Goal: Task Accomplishment & Management: Complete application form

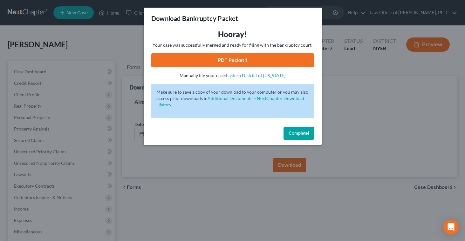
click at [289, 135] on span "Complete!" at bounding box center [299, 133] width 20 height 5
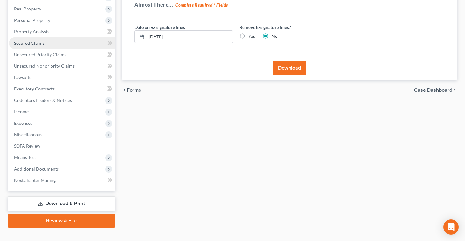
scroll to position [107, 0]
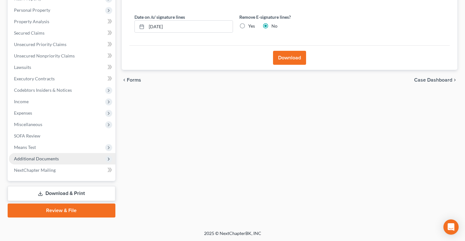
click at [41, 158] on span "Additional Documents" at bounding box center [36, 158] width 45 height 5
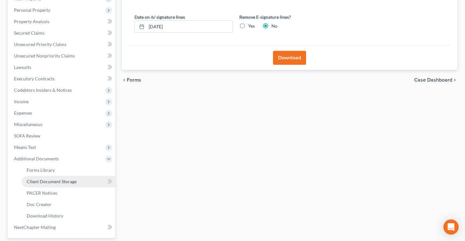
click at [45, 180] on span "Client Document Storage" at bounding box center [52, 181] width 50 height 5
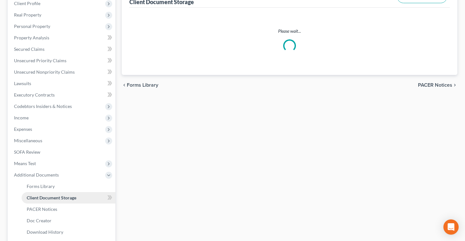
select select "0"
select select "3"
select select "1"
select select "2"
select select "3"
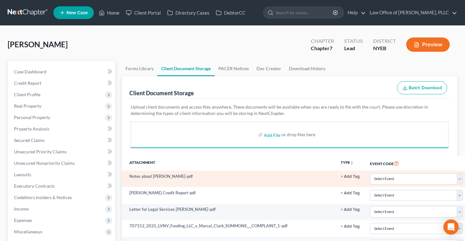
select select "0"
select select "3"
select select "1"
select select "2"
select select "3"
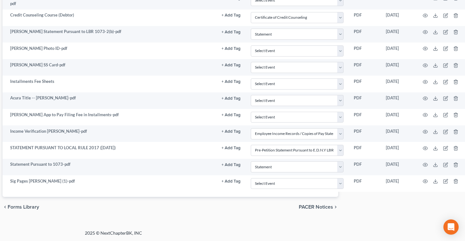
scroll to position [244, 121]
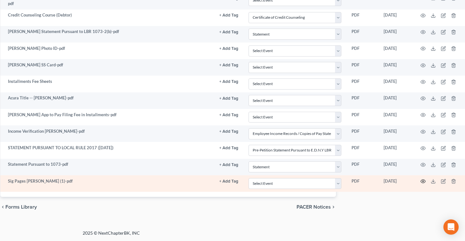
click at [422, 181] on icon "button" at bounding box center [423, 181] width 5 height 5
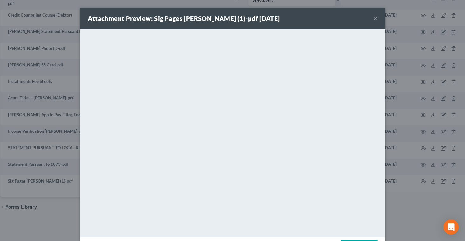
click at [376, 18] on button "×" at bounding box center [375, 19] width 4 height 8
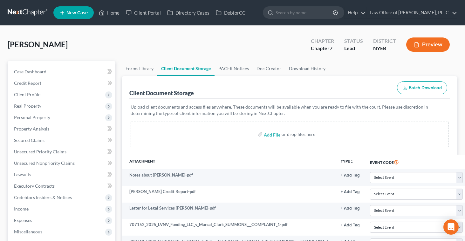
scroll to position [1, 0]
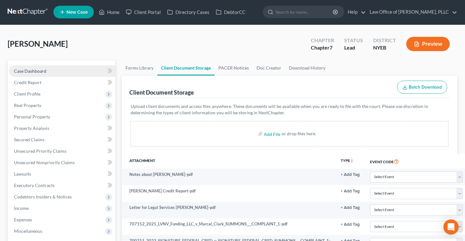
click at [33, 71] on span "Case Dashboard" at bounding box center [30, 70] width 32 height 5
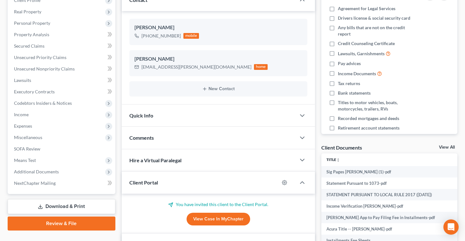
scroll to position [100, 0]
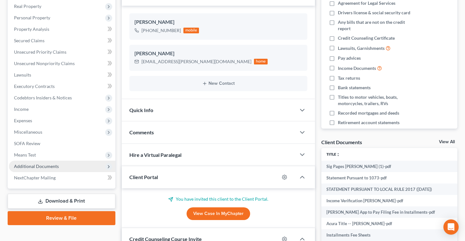
click at [30, 167] on span "Additional Documents" at bounding box center [36, 166] width 45 height 5
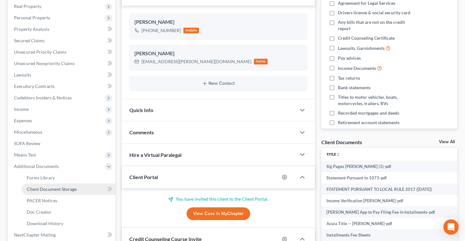
click at [34, 190] on span "Client Document Storage" at bounding box center [52, 189] width 50 height 5
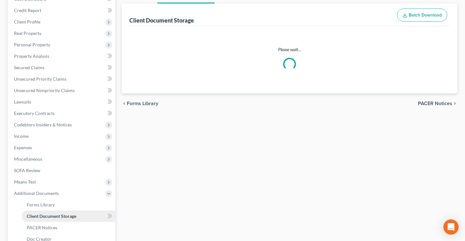
select select "0"
select select "3"
select select "1"
select select "2"
select select "3"
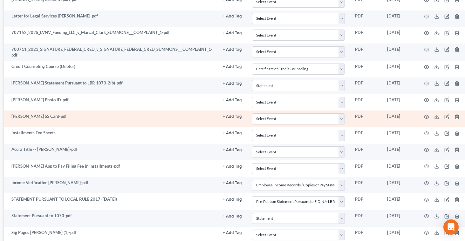
scroll to position [192, 121]
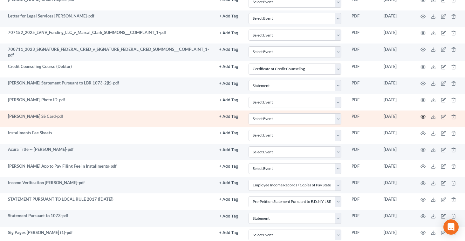
click at [423, 116] on circle "button" at bounding box center [423, 116] width 1 height 1
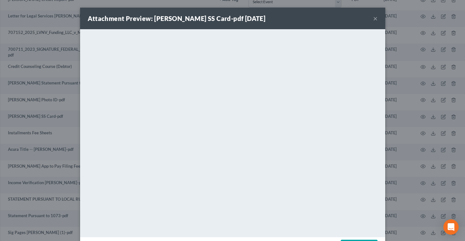
click at [374, 18] on button "×" at bounding box center [375, 19] width 4 height 8
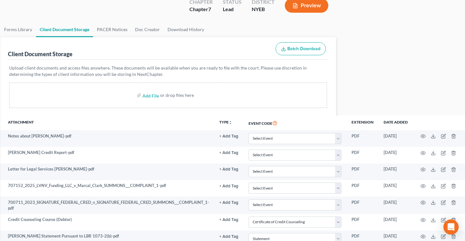
scroll to position [0, 121]
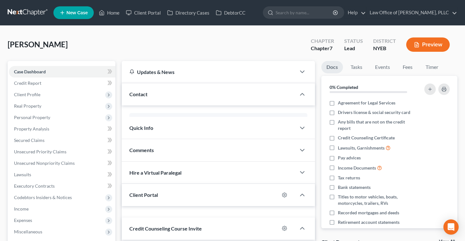
scroll to position [100, 0]
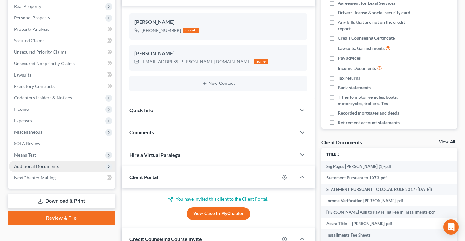
click at [29, 163] on span "Additional Documents" at bounding box center [62, 166] width 107 height 11
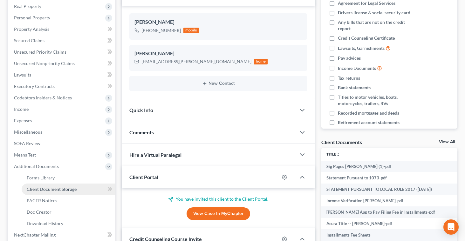
click at [39, 191] on span "Client Document Storage" at bounding box center [52, 189] width 50 height 5
select select "0"
select select "3"
select select "1"
select select "2"
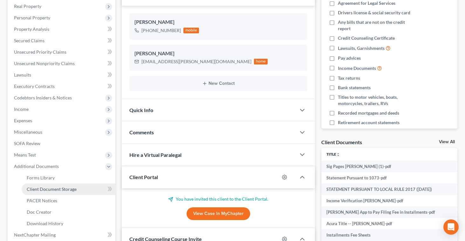
select select "3"
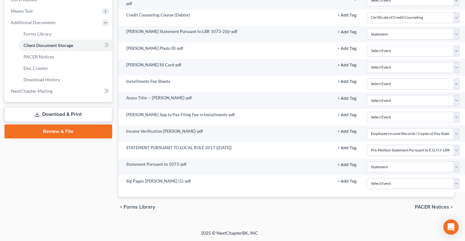
scroll to position [244, 0]
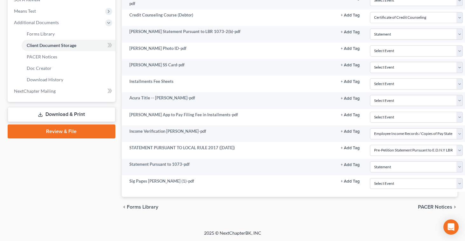
click at [53, 129] on link "Review & File" at bounding box center [62, 132] width 108 height 14
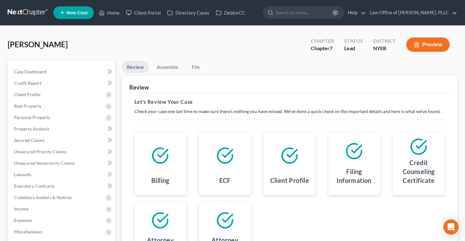
scroll to position [107, 0]
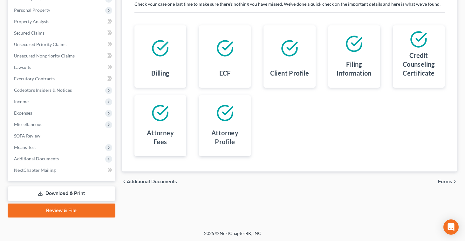
click at [440, 180] on span "Forms" at bounding box center [445, 181] width 14 height 5
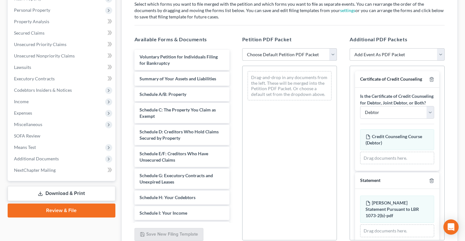
click at [332, 55] on select "Choose Default Petition PDF Packet Complete Bankruptcy Petition (all forms and …" at bounding box center [289, 54] width 95 height 13
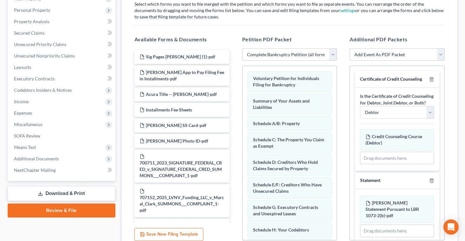
click at [331, 53] on select "Choose Default Petition PDF Packet Complete Bankruptcy Petition (all forms and …" at bounding box center [289, 54] width 95 height 13
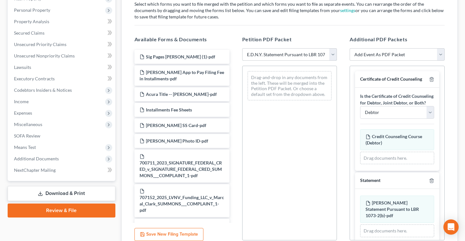
click at [333, 56] on select "Choose Default Petition PDF Packet Complete Bankruptcy Petition (all forms and …" at bounding box center [289, 54] width 95 height 13
select select "0"
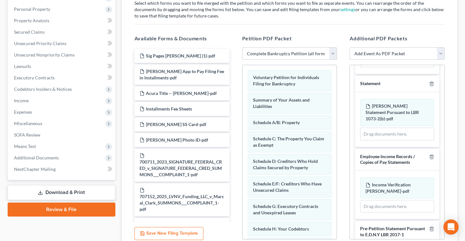
scroll to position [94, 0]
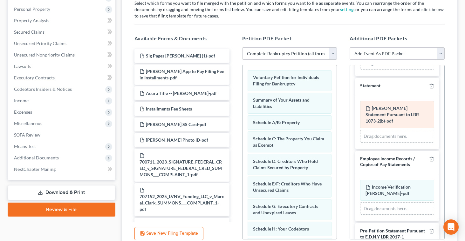
click at [368, 111] on icon at bounding box center [368, 108] width 5 height 5
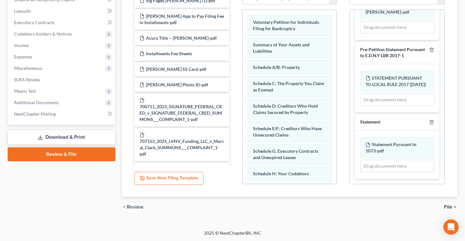
scroll to position [227, 0]
click at [447, 206] on span "File" at bounding box center [448, 207] width 8 height 5
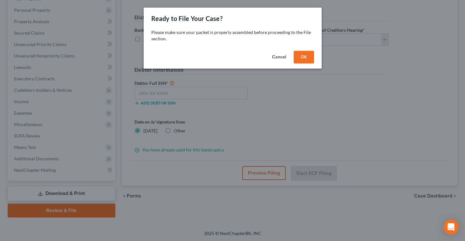
click at [300, 55] on button "OK" at bounding box center [304, 57] width 20 height 13
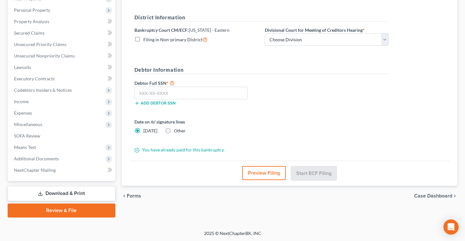
click at [261, 172] on button "Preview Filing" at bounding box center [264, 173] width 44 height 14
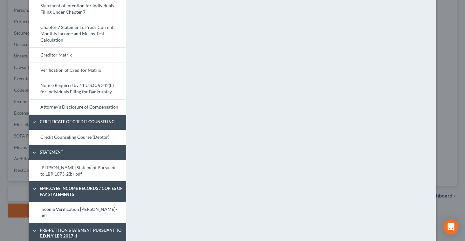
scroll to position [279, 0]
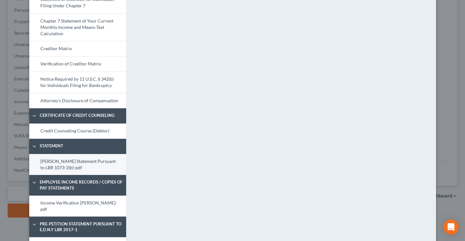
click at [68, 167] on link "[PERSON_NAME] Statement Pursuant to LBR 1073-2(b)-pdf" at bounding box center [77, 164] width 97 height 21
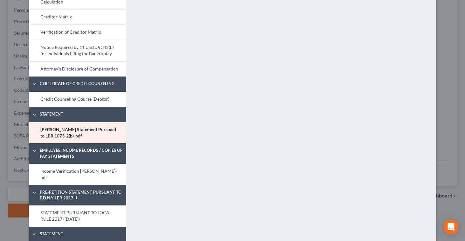
scroll to position [329, 0]
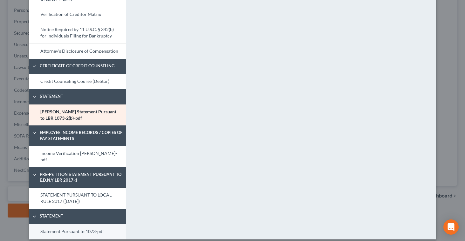
click at [86, 227] on link "Statement Pursuant to 1073-pdf" at bounding box center [77, 232] width 97 height 15
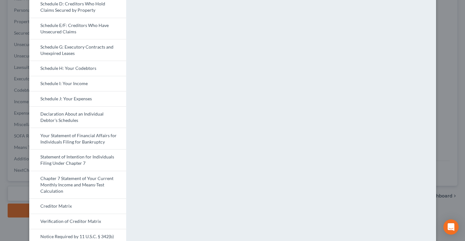
scroll to position [121, 0]
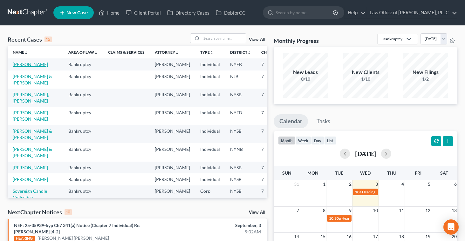
click at [16, 65] on link "[PERSON_NAME]" at bounding box center [30, 64] width 35 height 5
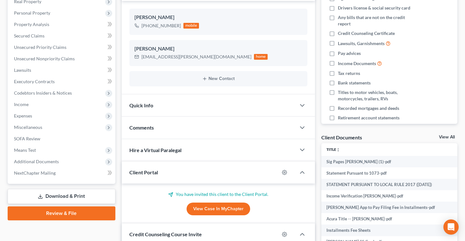
scroll to position [117, 0]
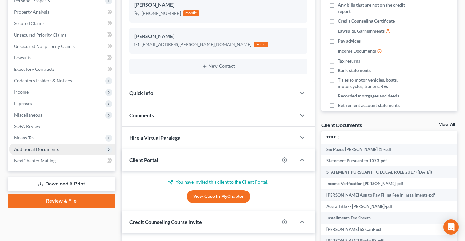
click at [20, 148] on span "Additional Documents" at bounding box center [36, 149] width 45 height 5
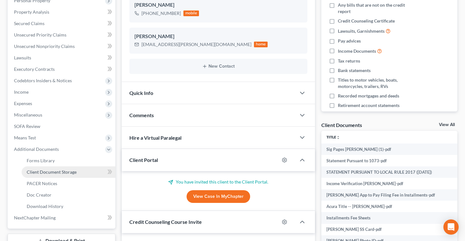
click at [35, 171] on span "Client Document Storage" at bounding box center [52, 172] width 50 height 5
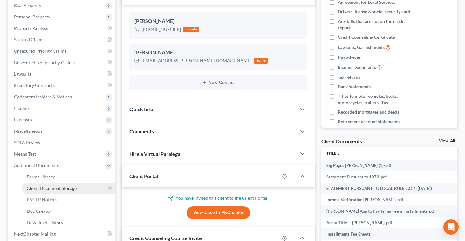
select select "0"
select select "3"
select select "1"
select select "2"
select select "3"
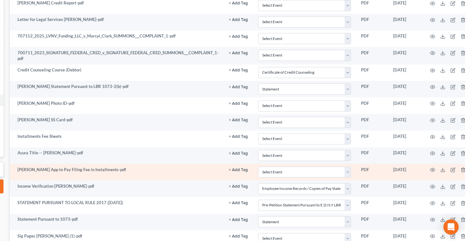
scroll to position [189, 113]
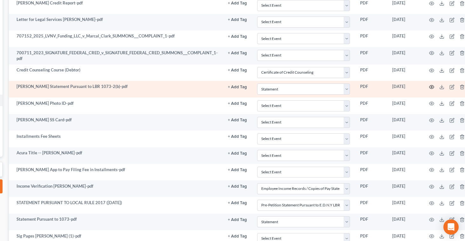
click at [430, 87] on icon "button" at bounding box center [432, 87] width 5 height 3
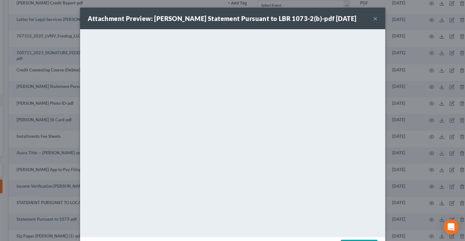
click at [375, 18] on button "×" at bounding box center [375, 19] width 4 height 8
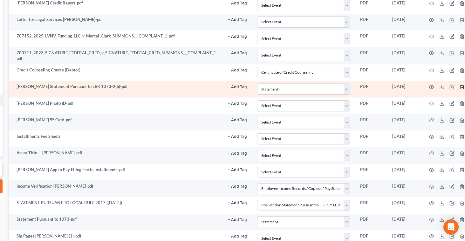
click at [462, 86] on icon "button" at bounding box center [462, 87] width 5 height 5
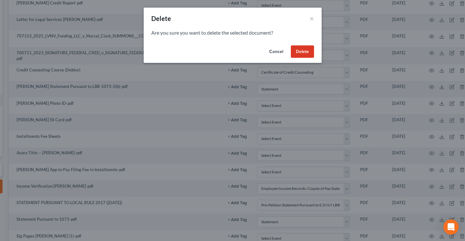
click at [305, 51] on button "Delete" at bounding box center [302, 51] width 23 height 13
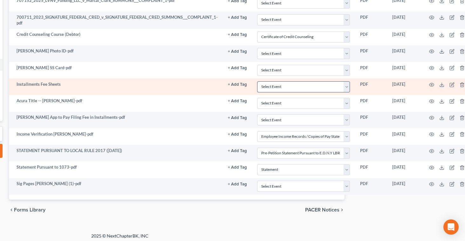
scroll to position [227, 113]
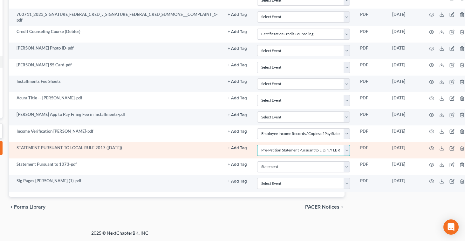
click at [286, 153] on select "Select Event Certificate of Credit Counseling Employee Income Records / Copies …" at bounding box center [303, 150] width 93 height 11
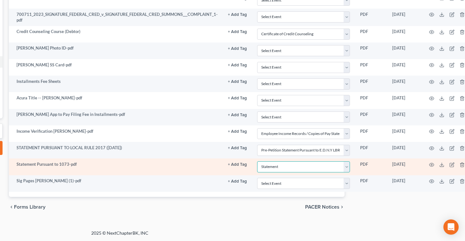
click at [292, 166] on select "Select Event Certificate of Credit Counseling Employee Income Records / Copies …" at bounding box center [303, 167] width 93 height 11
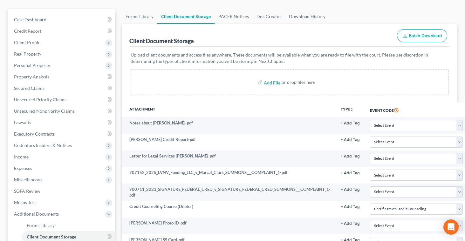
scroll to position [227, 0]
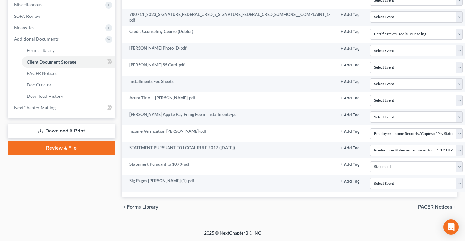
click at [51, 147] on link "Review & File" at bounding box center [62, 148] width 108 height 14
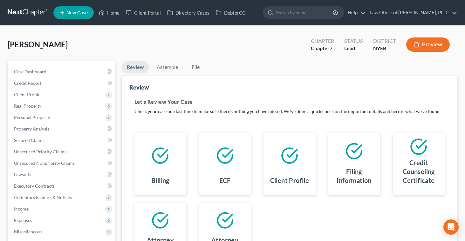
scroll to position [107, 0]
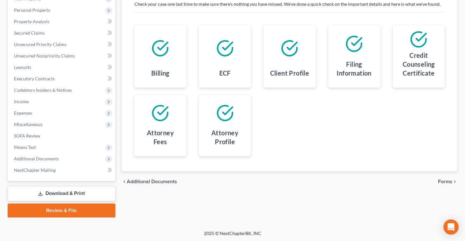
click at [441, 181] on span "Forms" at bounding box center [445, 181] width 14 height 5
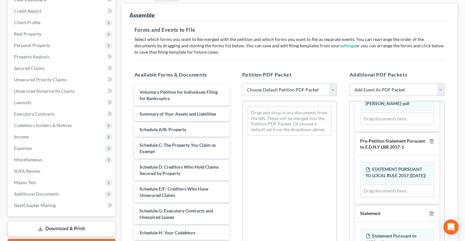
scroll to position [56, 0]
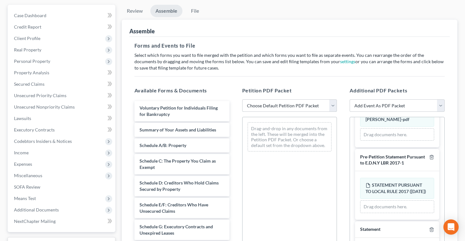
click at [332, 107] on select "Choose Default Petition PDF Packet Complete Bankruptcy Petition (all forms and …" at bounding box center [289, 106] width 95 height 13
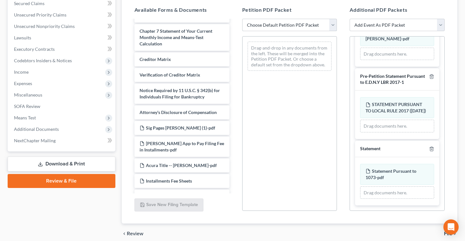
scroll to position [228, 0]
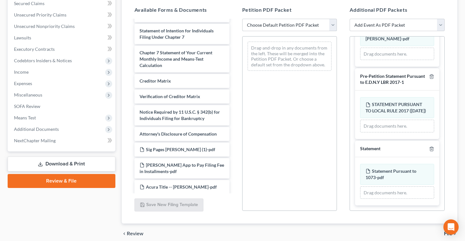
click at [333, 25] on select "Choose Default Petition PDF Packet Complete Bankruptcy Petition (all forms and …" at bounding box center [289, 25] width 95 height 13
select select "0"
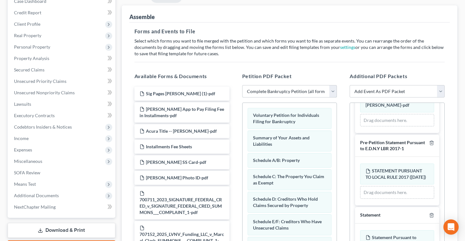
scroll to position [69, 0]
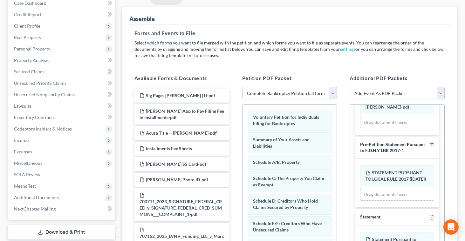
click at [440, 90] on select "Add Event As PDF Packet Certificate of Credit Counseling Employee Income Record…" at bounding box center [397, 93] width 95 height 13
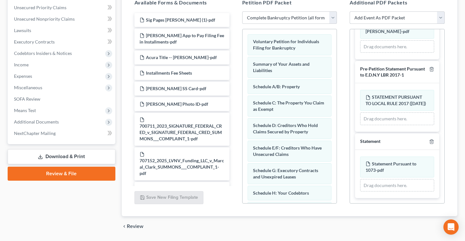
scroll to position [164, 0]
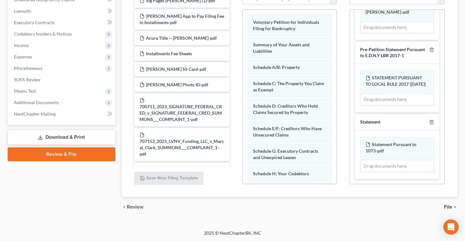
click at [447, 206] on span "File" at bounding box center [448, 207] width 8 height 5
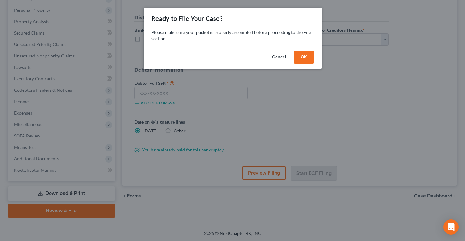
click at [301, 59] on button "OK" at bounding box center [304, 57] width 20 height 13
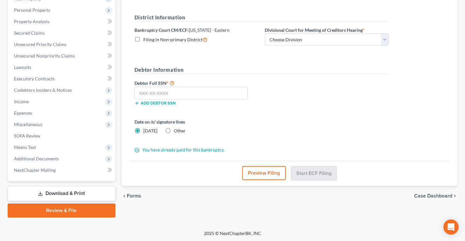
click at [255, 176] on button "Preview Filing" at bounding box center [264, 173] width 44 height 14
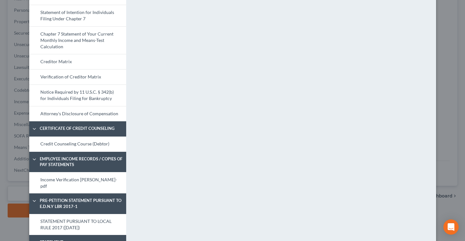
scroll to position [292, 0]
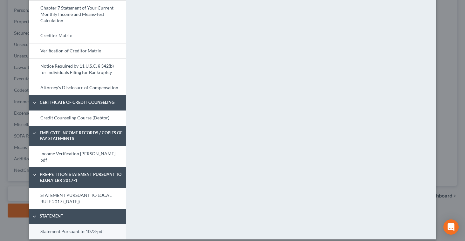
click at [77, 226] on link "Statement Pursuant to 1073-pdf" at bounding box center [77, 232] width 97 height 15
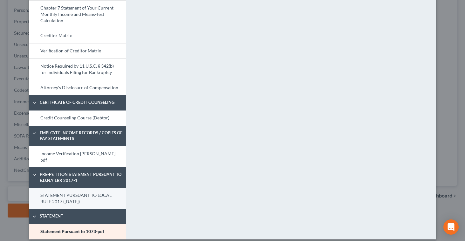
click at [87, 190] on link "STATEMENT PURSUANT TO LOCAL RULE 2017 ([DATE])" at bounding box center [77, 198] width 97 height 21
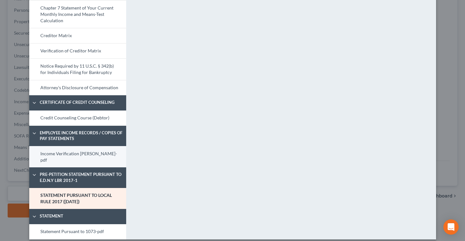
click at [95, 155] on link "Income Verification [PERSON_NAME]-pdf" at bounding box center [77, 156] width 97 height 21
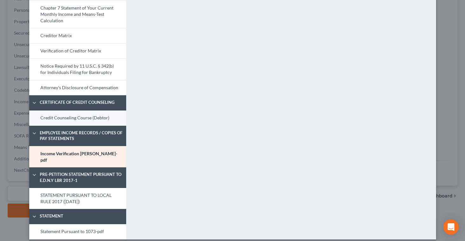
click at [91, 117] on link "Credit Counseling Course (Debtor)" at bounding box center [77, 118] width 97 height 15
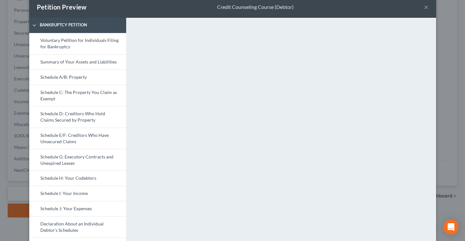
scroll to position [0, 0]
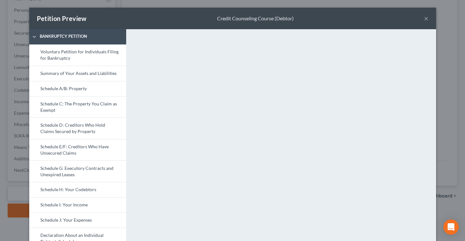
click at [425, 22] on button "×" at bounding box center [426, 19] width 4 height 8
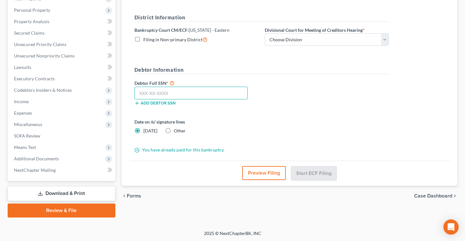
click at [181, 89] on input "text" at bounding box center [191, 93] width 113 height 13
type input "102-70-2224"
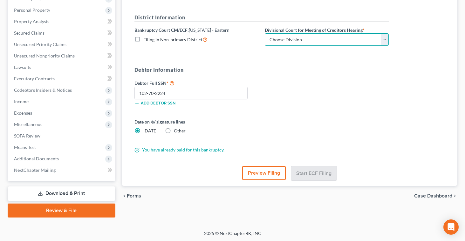
click at [384, 39] on select "Choose Division [GEOGRAPHIC_DATA]" at bounding box center [327, 39] width 124 height 13
select select "0"
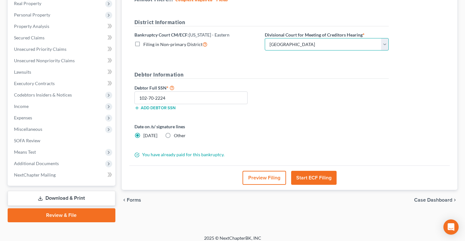
scroll to position [107, 0]
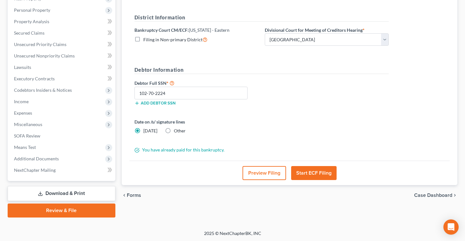
click at [135, 193] on span "Forms" at bounding box center [134, 195] width 14 height 5
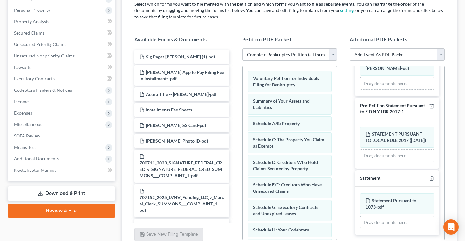
click at [332, 54] on select "Choose Default Petition PDF Packet Complete Bankruptcy Petition (all forms and …" at bounding box center [289, 54] width 95 height 13
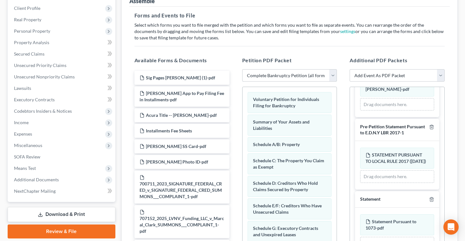
scroll to position [88, 0]
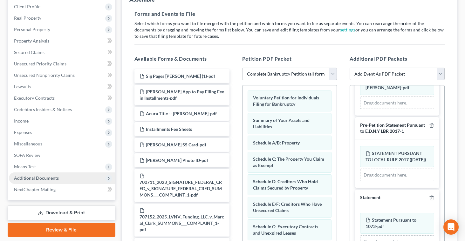
click at [47, 177] on span "Additional Documents" at bounding box center [36, 178] width 45 height 5
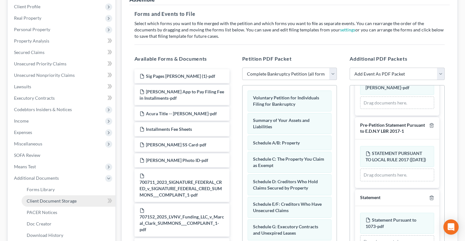
click at [49, 199] on span "Client Document Storage" at bounding box center [52, 200] width 50 height 5
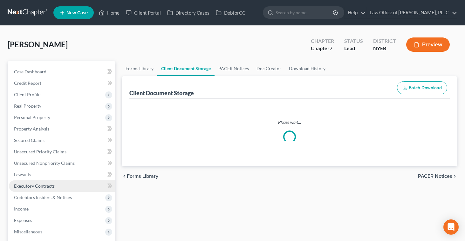
select select "0"
select select "1"
select select "2"
select select "3"
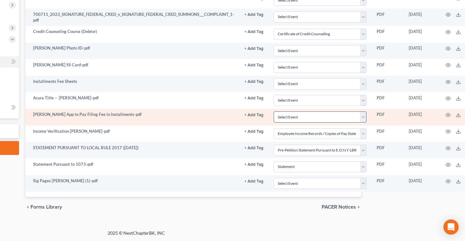
scroll to position [227, 101]
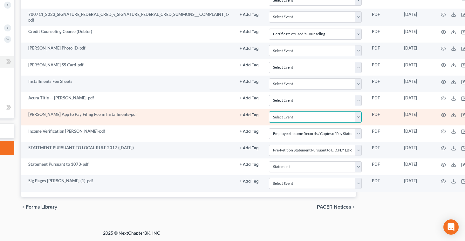
click at [356, 115] on select "Select Event Certificate of Credit Counseling Employee Income Records / Copies …" at bounding box center [315, 117] width 93 height 11
click at [442, 115] on icon "button" at bounding box center [443, 115] width 5 height 5
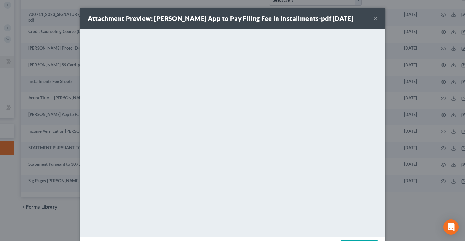
click at [376, 17] on button "×" at bounding box center [375, 19] width 4 height 8
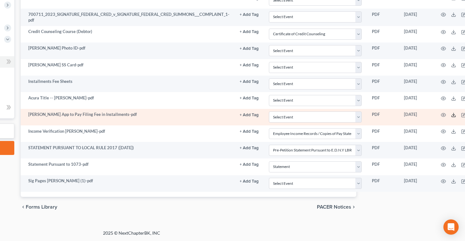
click at [453, 115] on icon at bounding box center [453, 115] width 5 height 5
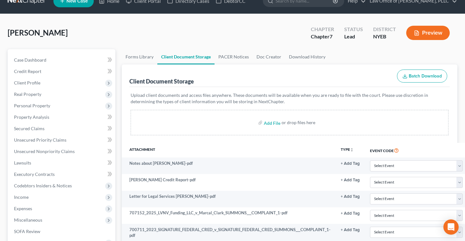
scroll to position [0, 0]
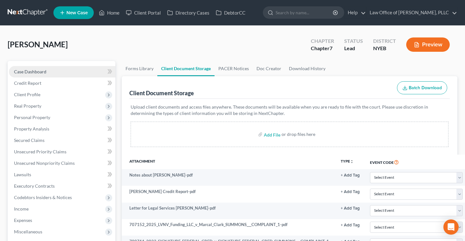
click at [37, 71] on span "Case Dashboard" at bounding box center [30, 71] width 32 height 5
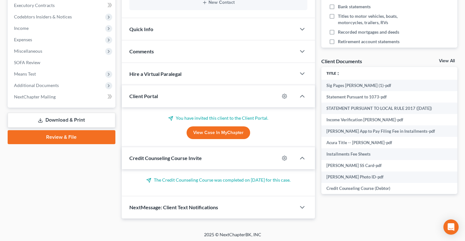
scroll to position [182, 0]
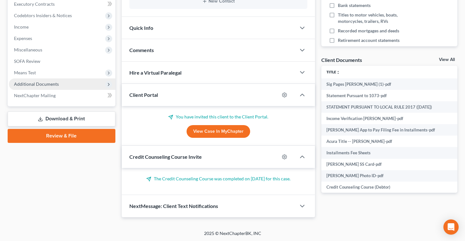
click at [51, 82] on span "Additional Documents" at bounding box center [36, 83] width 45 height 5
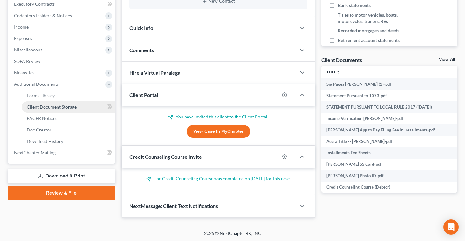
click at [53, 105] on span "Client Document Storage" at bounding box center [52, 106] width 50 height 5
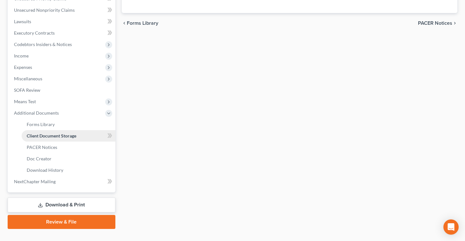
select select "0"
select select "1"
select select "2"
select select "3"
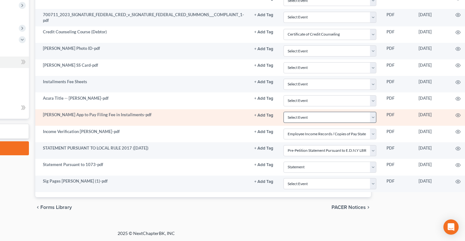
scroll to position [227, 121]
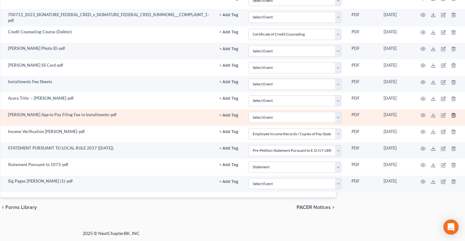
click at [452, 114] on polyline "button" at bounding box center [454, 114] width 4 height 0
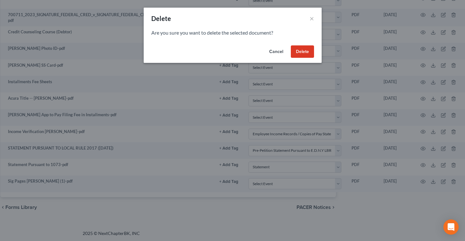
click at [299, 54] on button "Delete" at bounding box center [302, 51] width 23 height 13
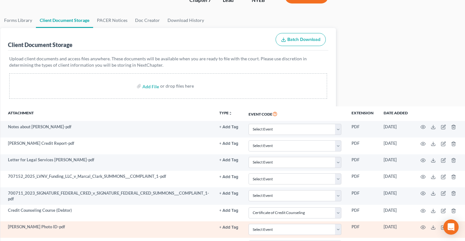
scroll to position [47, 121]
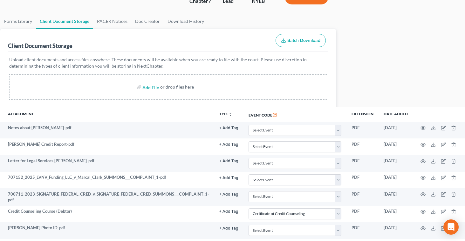
select select "0"
select select "1"
select select "2"
select select "3"
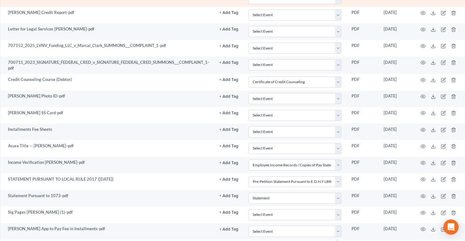
scroll to position [227, 121]
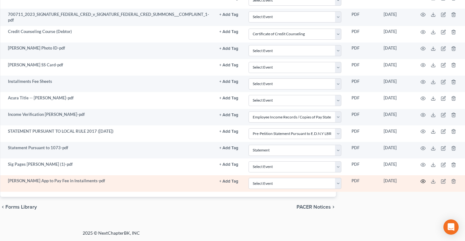
click at [423, 182] on icon "button" at bounding box center [423, 181] width 5 height 5
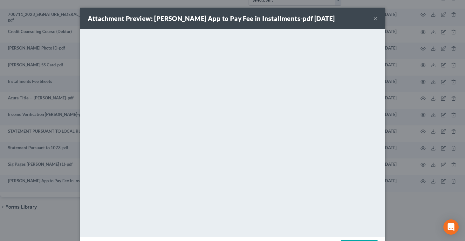
click at [375, 19] on button "×" at bounding box center [375, 19] width 4 height 8
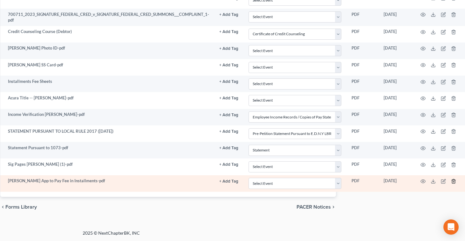
click at [454, 181] on icon "button" at bounding box center [453, 181] width 5 height 5
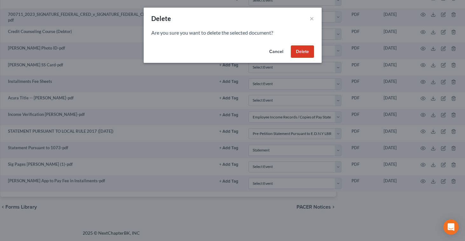
click at [299, 52] on button "Delete" at bounding box center [302, 51] width 23 height 13
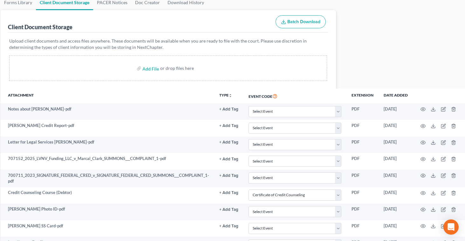
scroll to position [0, 121]
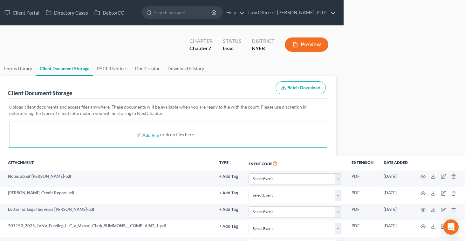
select select "0"
select select "1"
select select "2"
select select "3"
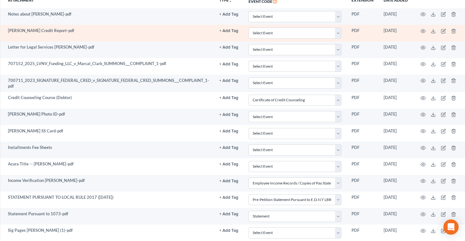
scroll to position [227, 121]
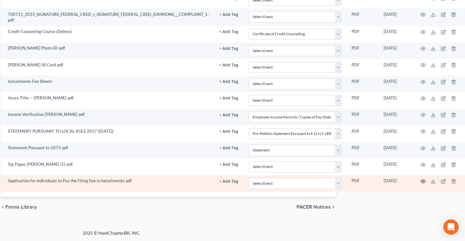
click at [421, 180] on icon "button" at bounding box center [423, 181] width 5 height 3
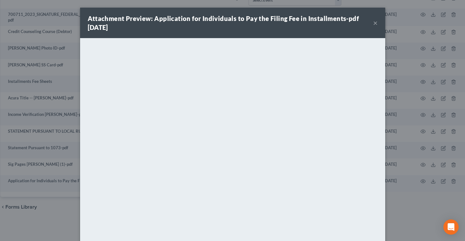
click at [377, 25] on div "Attachment Preview: Application for Individuals to Pay the Filing Fee in Instal…" at bounding box center [232, 23] width 305 height 31
click at [375, 23] on button "×" at bounding box center [375, 23] width 4 height 8
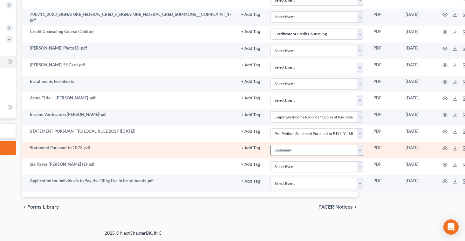
scroll to position [227, 95]
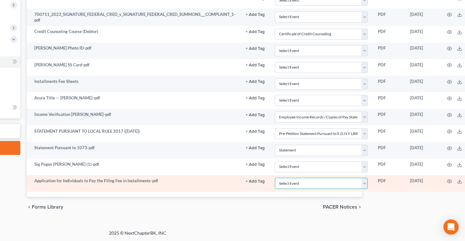
click at [365, 184] on select "Select Event Certificate of Credit Counseling Employee Income Records / Copies …" at bounding box center [321, 183] width 93 height 11
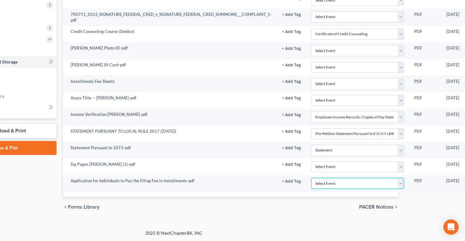
scroll to position [227, 0]
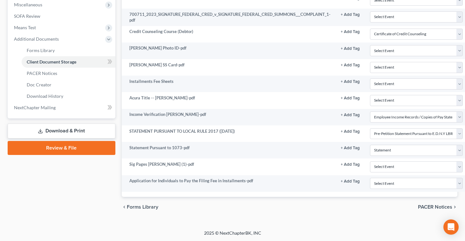
click at [59, 147] on link "Review & File" at bounding box center [62, 148] width 108 height 14
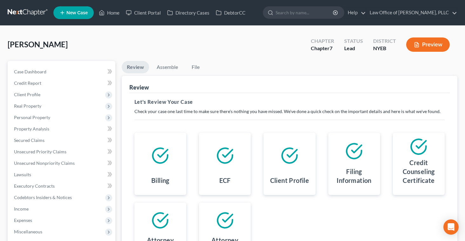
scroll to position [107, 0]
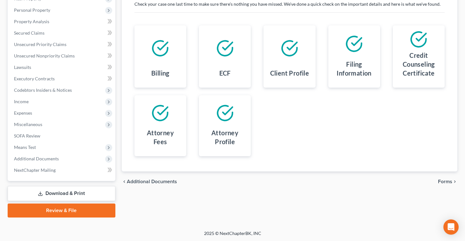
click at [444, 180] on span "Forms" at bounding box center [445, 181] width 14 height 5
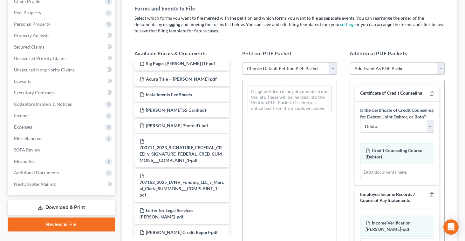
scroll to position [380, 0]
click at [182, 92] on span "Installments Fee Sheets" at bounding box center [169, 94] width 46 height 5
click at [333, 68] on select "Choose Default Petition PDF Packet Complete Bankruptcy Petition (all forms and …" at bounding box center [289, 68] width 95 height 13
select select "0"
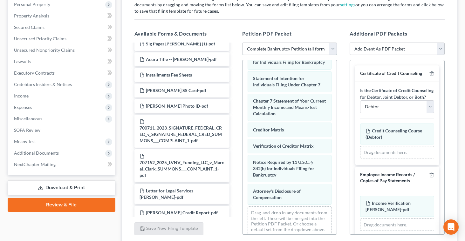
scroll to position [116, 0]
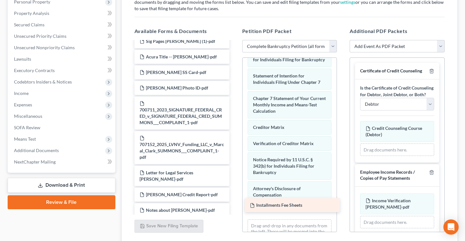
drag, startPoint x: 174, startPoint y: 72, endPoint x: 285, endPoint y: 206, distance: 173.3
click at [235, 206] on div "Installments Fee Sheets Application for Individuals to Pay the Filing Fee in In…" at bounding box center [181, 114] width 105 height 205
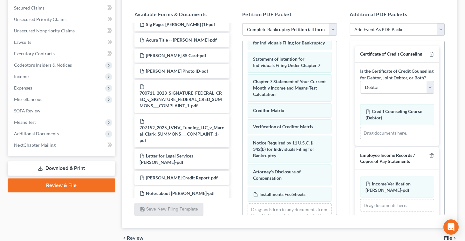
scroll to position [164, 0]
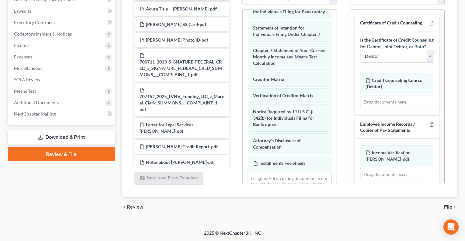
click at [449, 206] on span "File" at bounding box center [448, 207] width 8 height 5
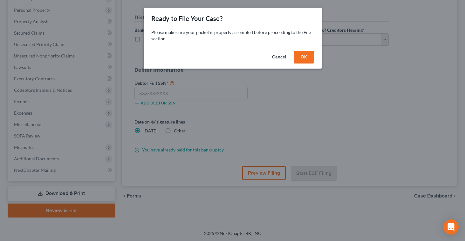
click at [300, 55] on button "OK" at bounding box center [304, 57] width 20 height 13
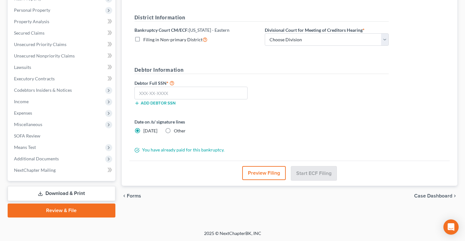
click at [257, 171] on button "Preview Filing" at bounding box center [264, 173] width 44 height 14
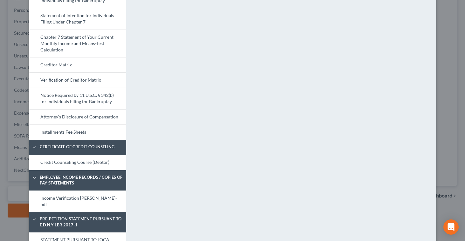
scroll to position [267, 0]
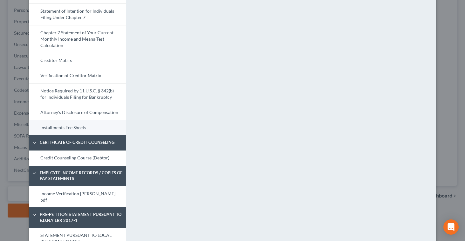
click at [71, 125] on link "Installments Fee Sheets" at bounding box center [77, 127] width 97 height 15
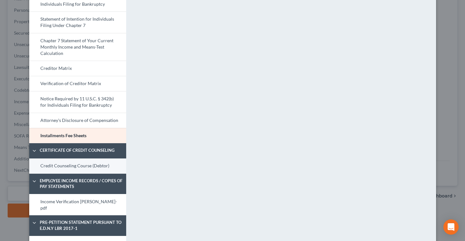
scroll to position [265, 0]
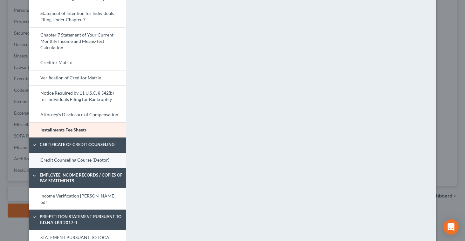
click at [95, 160] on link "Credit Counseling Course (Debtor)" at bounding box center [77, 160] width 97 height 15
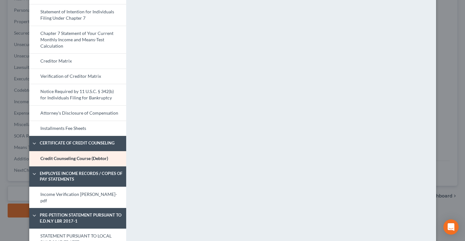
scroll to position [268, 0]
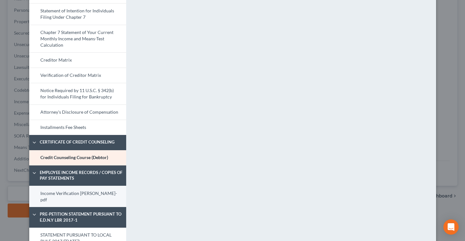
click at [95, 196] on link "Income Verification [PERSON_NAME]-pdf" at bounding box center [77, 196] width 97 height 21
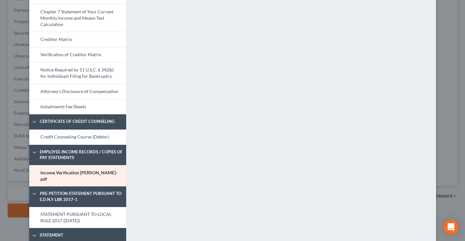
scroll to position [293, 0]
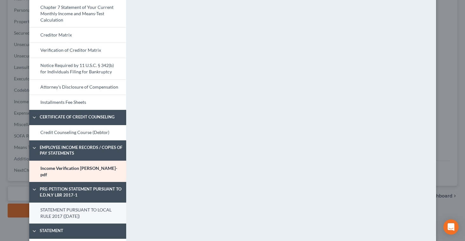
click at [100, 203] on link "STATEMENT PURSUANT TO LOCAL RULE 2017 ([DATE])" at bounding box center [77, 213] width 97 height 21
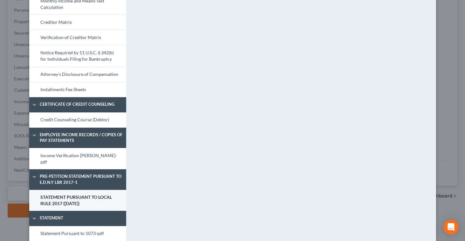
scroll to position [308, 0]
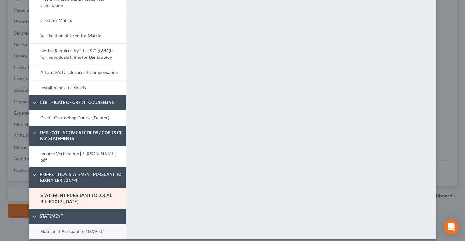
click at [91, 225] on link "Statement Pursuant to 1073-pdf" at bounding box center [77, 232] width 97 height 15
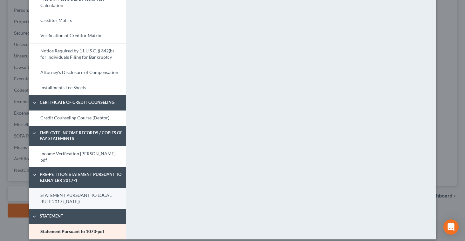
click at [87, 190] on link "STATEMENT PURSUANT TO LOCAL RULE 2017 ([DATE])" at bounding box center [77, 198] width 97 height 21
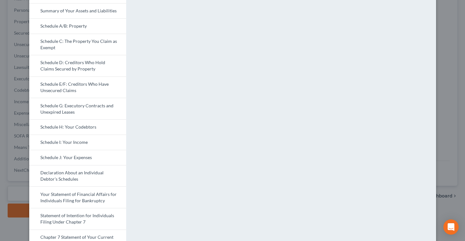
scroll to position [0, 0]
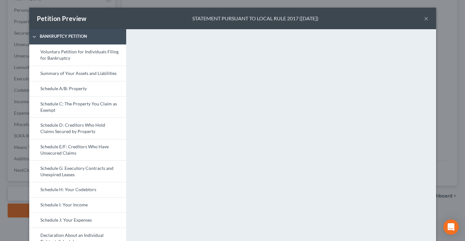
click at [425, 19] on button "×" at bounding box center [426, 19] width 4 height 8
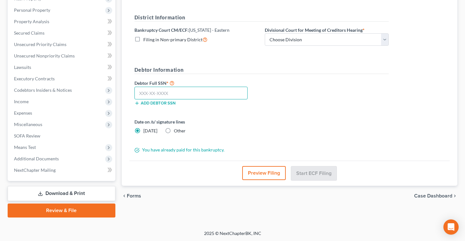
click at [188, 92] on input "text" at bounding box center [191, 93] width 113 height 13
type input "102-70-2224"
click at [287, 138] on div "Date on /s/ signature lines [DATE] Other" at bounding box center [261, 129] width 261 height 21
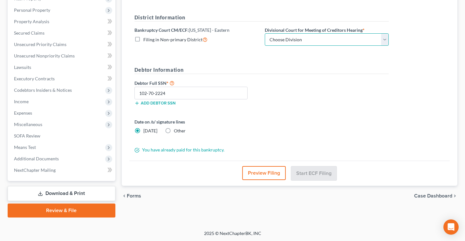
click at [385, 39] on select "Choose Division [GEOGRAPHIC_DATA]" at bounding box center [327, 39] width 124 height 13
select select "0"
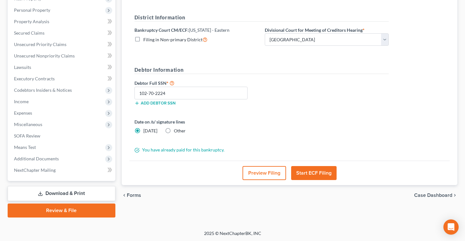
click at [316, 174] on button "Start ECF Filing" at bounding box center [313, 173] width 45 height 14
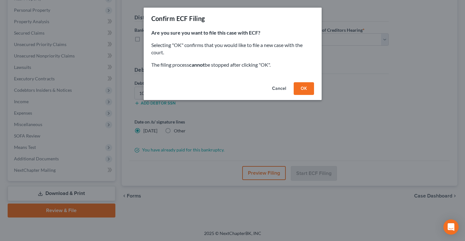
click at [301, 87] on button "OK" at bounding box center [304, 88] width 20 height 13
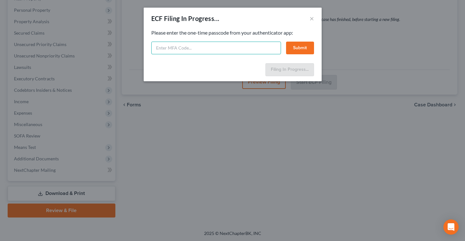
click at [172, 45] on input "text" at bounding box center [216, 48] width 130 height 13
type input "866635"
click at [299, 49] on button "Submit" at bounding box center [300, 48] width 28 height 13
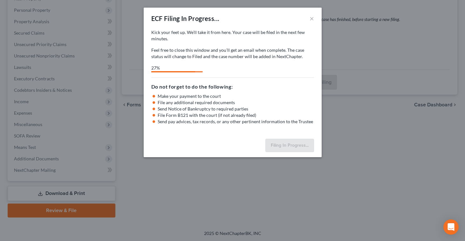
click at [299, 49] on p "Feel free to close this window and you’ll get an email when complete. The case …" at bounding box center [232, 53] width 163 height 13
select select "0"
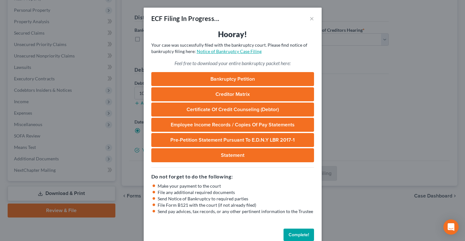
click at [244, 54] on link "Notice of Bankruptcy Case Filing" at bounding box center [229, 51] width 65 height 5
